Goal: Browse casually: Explore the website without a specific task or goal

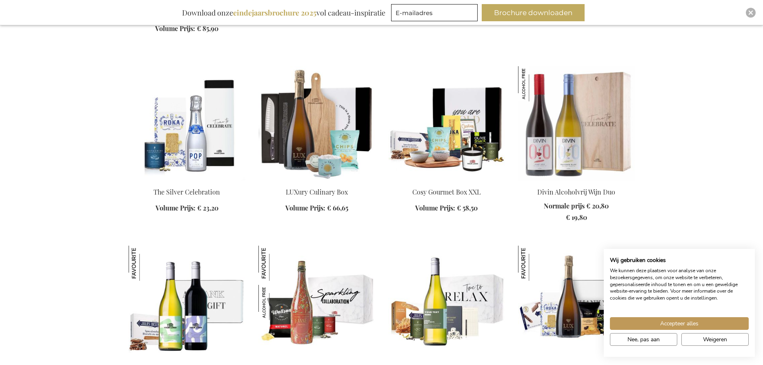
scroll to position [917, 0]
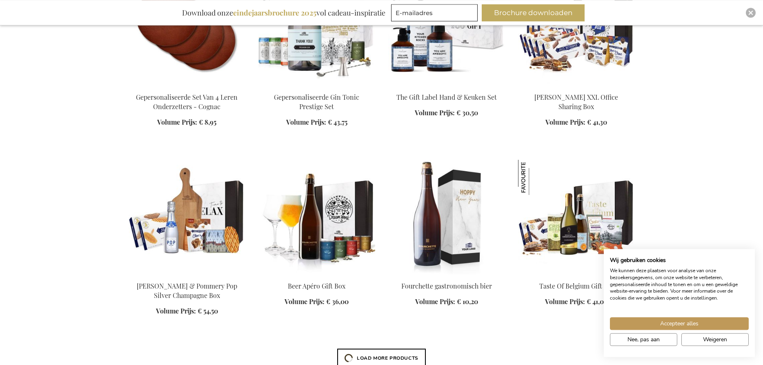
scroll to position [1375, 0]
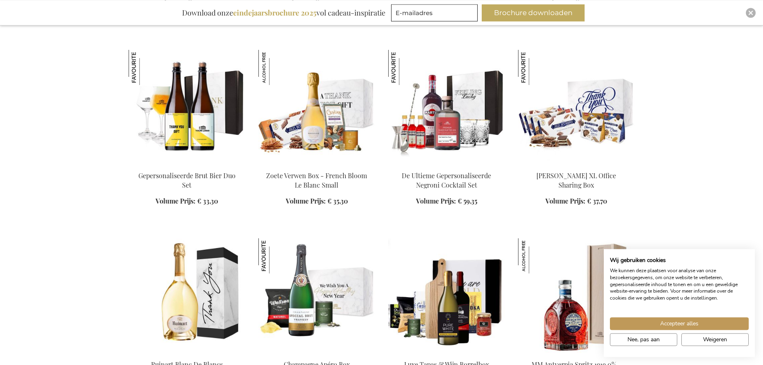
scroll to position [2041, 0]
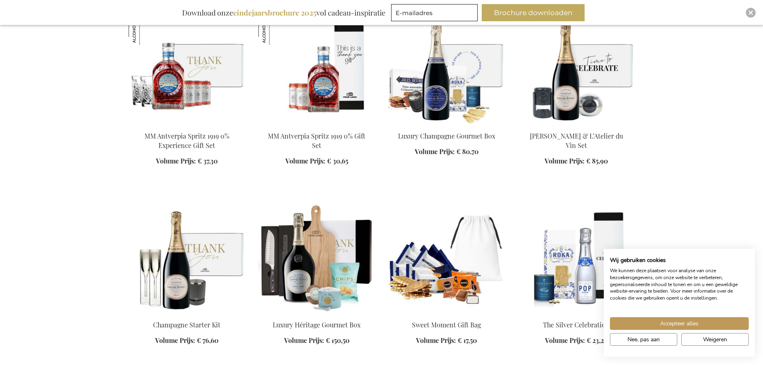
scroll to position [2583, 0]
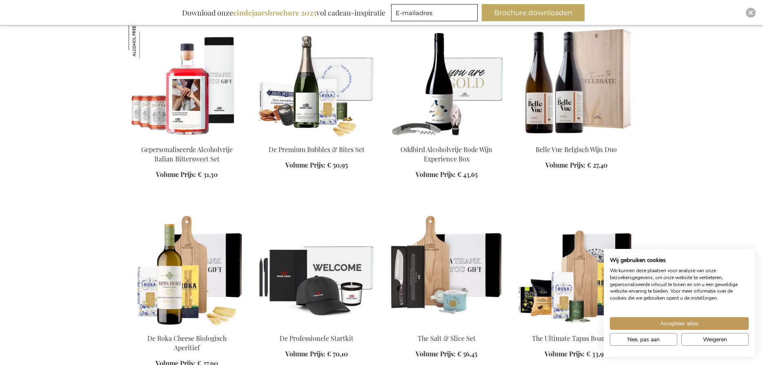
scroll to position [3625, 0]
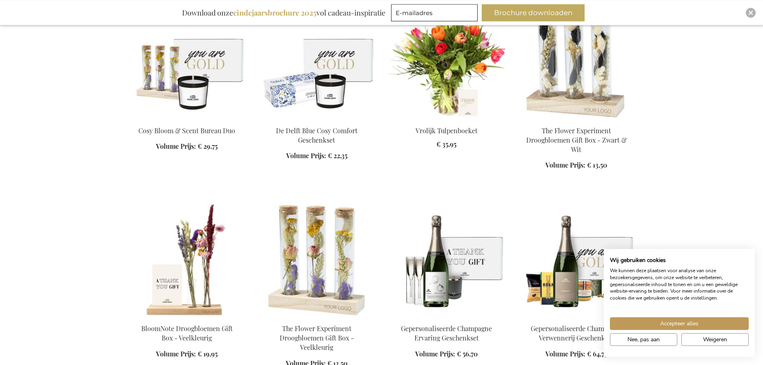
scroll to position [4916, 0]
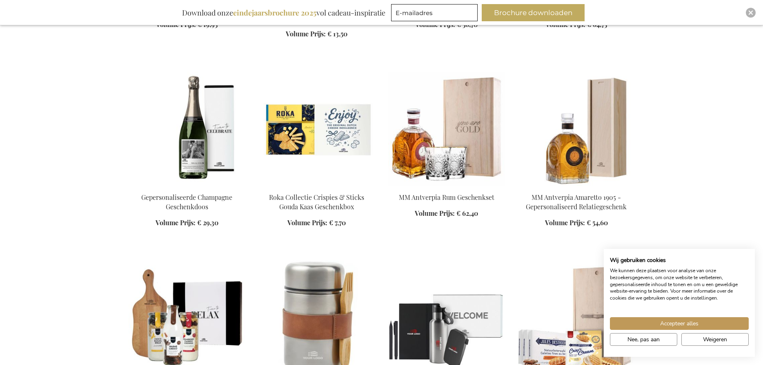
scroll to position [5416, 0]
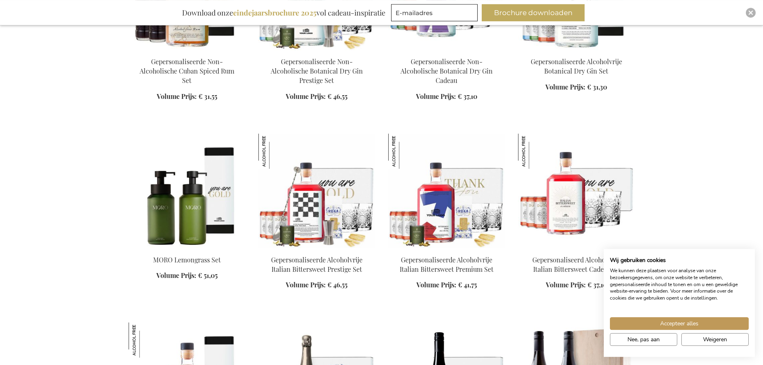
scroll to position [3166, 0]
